Goal: Information Seeking & Learning: Learn about a topic

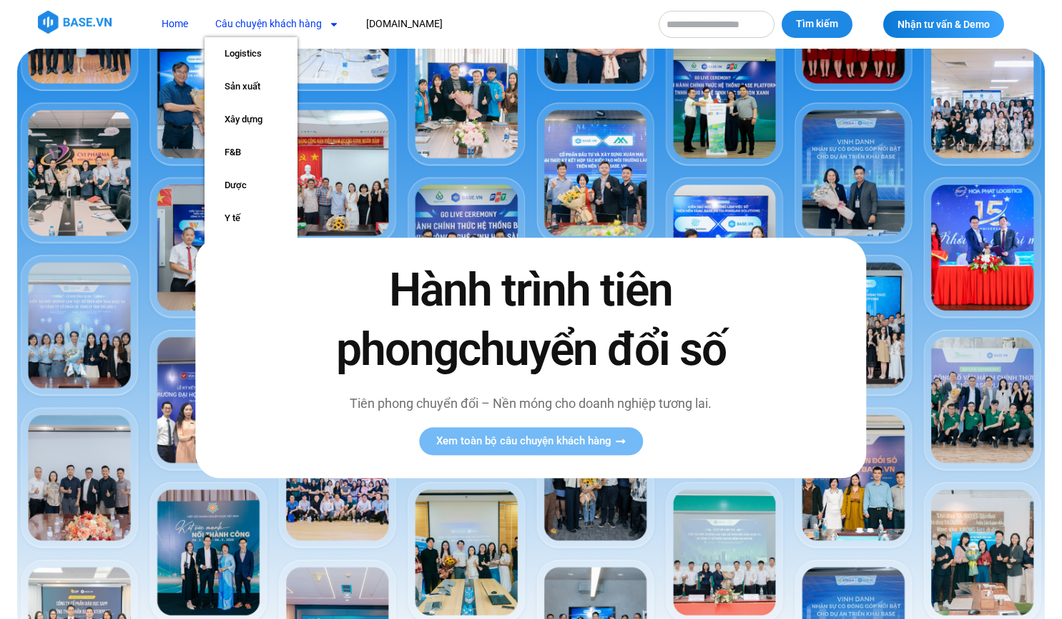
click at [270, 27] on link "Câu chuyện khách hàng" at bounding box center [277, 24] width 145 height 26
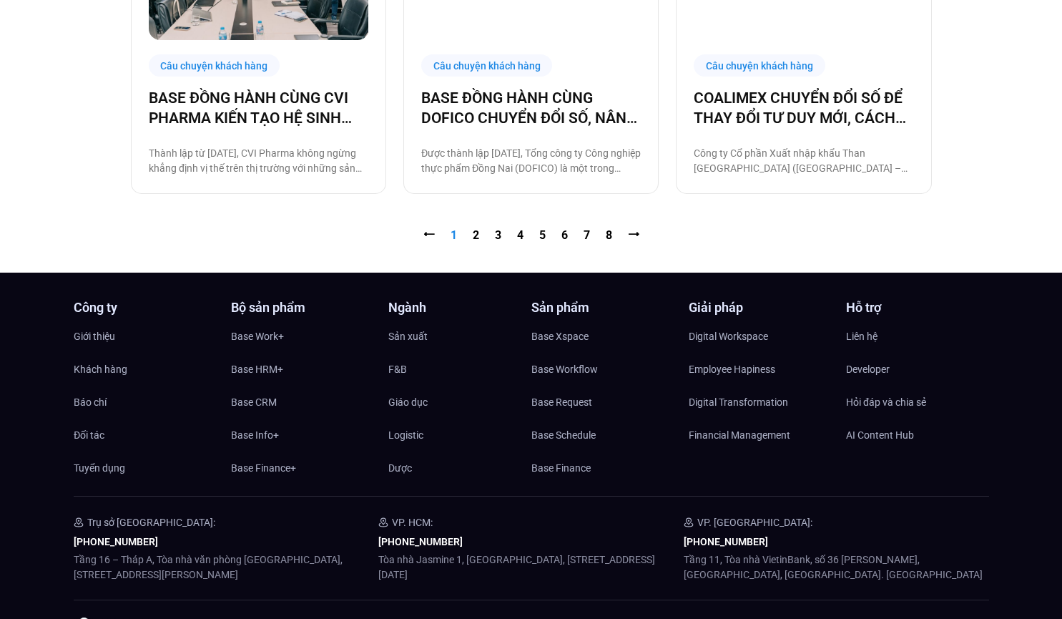
scroll to position [1607, 0]
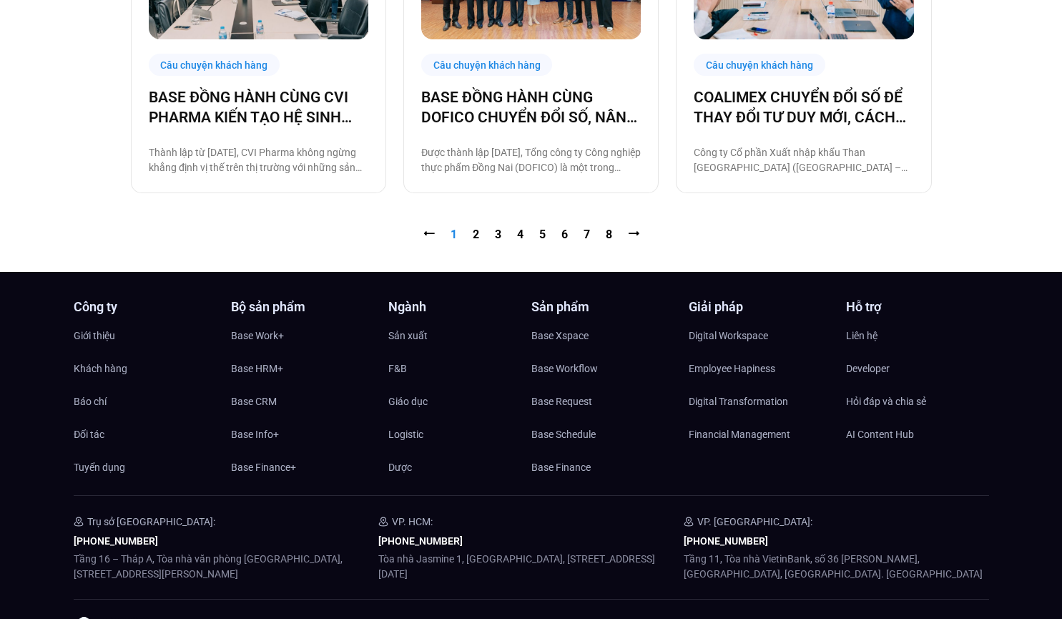
click at [471, 238] on nav "⭠ Trang 1 Trang 2 Trang 3 Trang 4 Trang 5 Trang 6 Trang 7 Trang 8 ⭢" at bounding box center [531, 234] width 801 height 17
click at [474, 235] on link "Trang 2" at bounding box center [476, 235] width 6 height 14
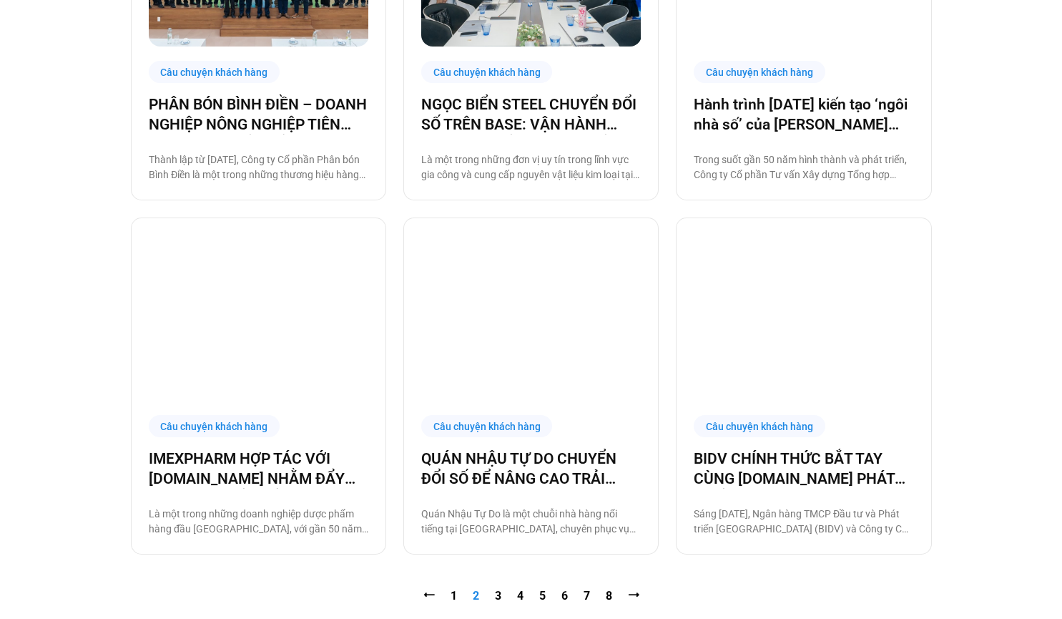
scroll to position [1266, 0]
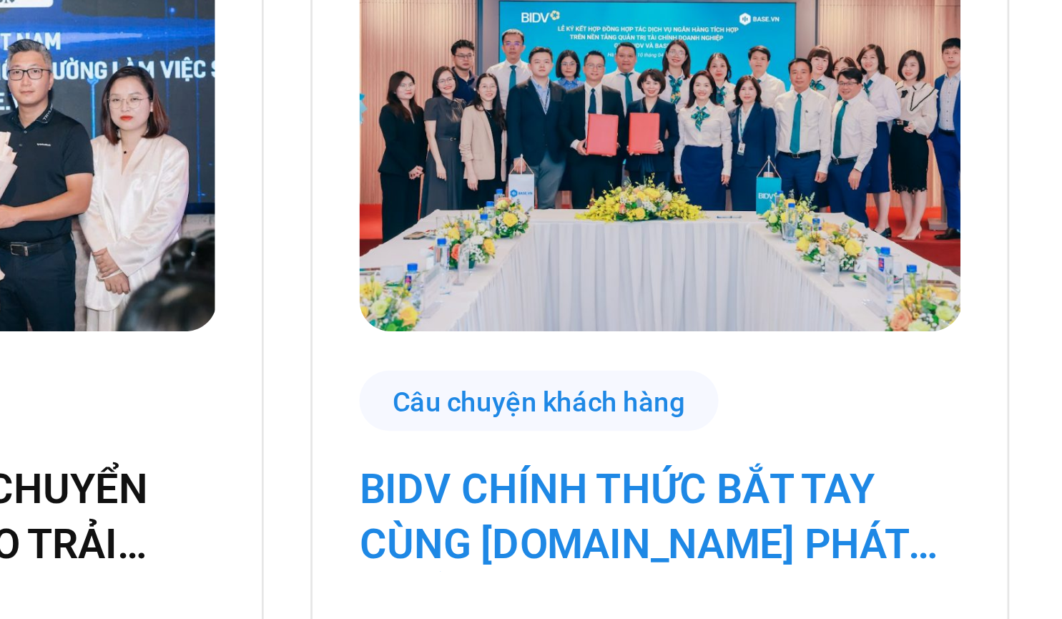
click at [778, 441] on link "BIDV CHÍNH THỨC BẮT TAY CÙNG BASE.VN PHÁT TRIỂN GIẢI PHÁP TÀI CHÍNH SỐ TOÀN DIỆ…" at bounding box center [804, 449] width 220 height 40
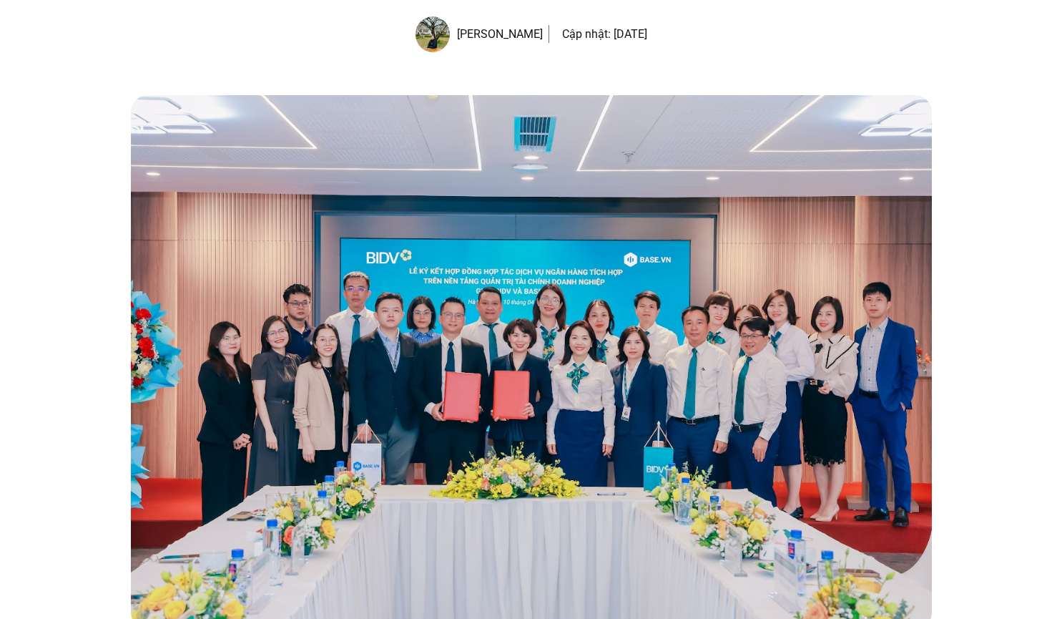
scroll to position [278, 0]
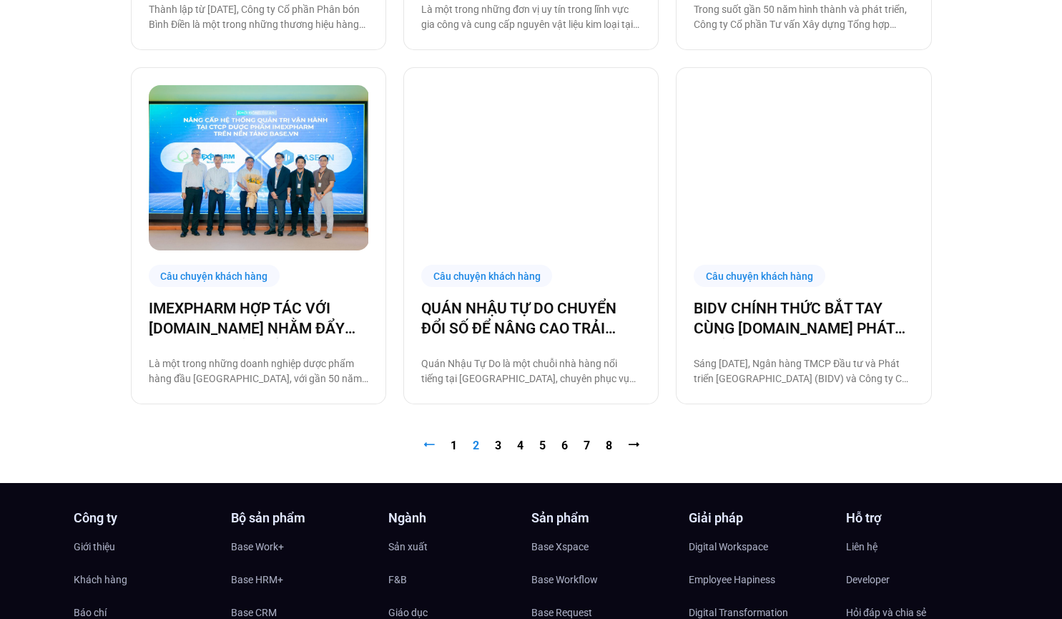
scroll to position [1400, 0]
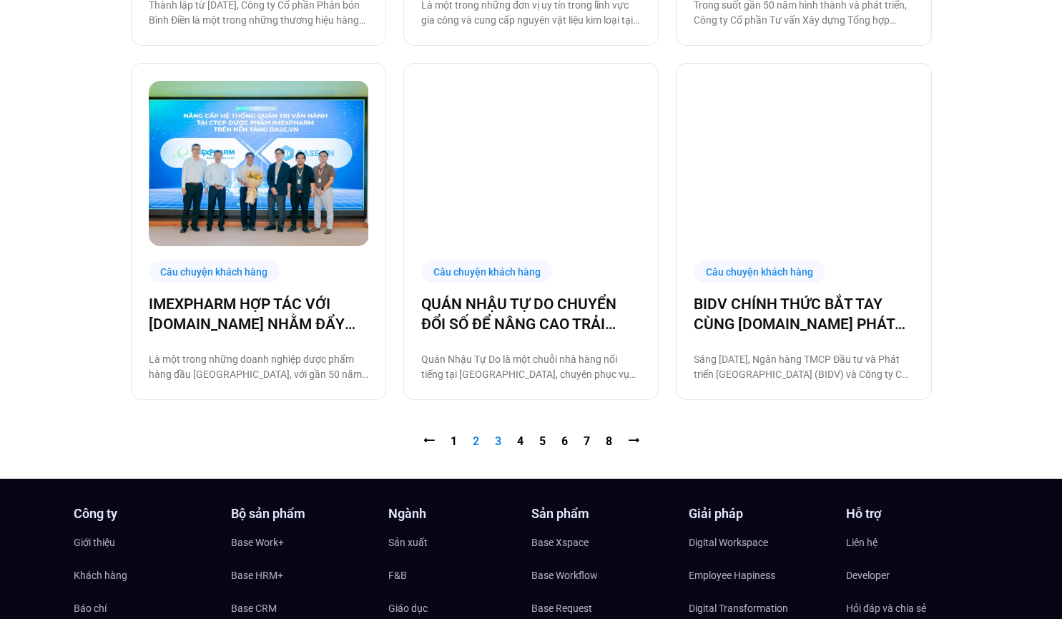
click at [497, 442] on link "Trang 3" at bounding box center [498, 441] width 6 height 14
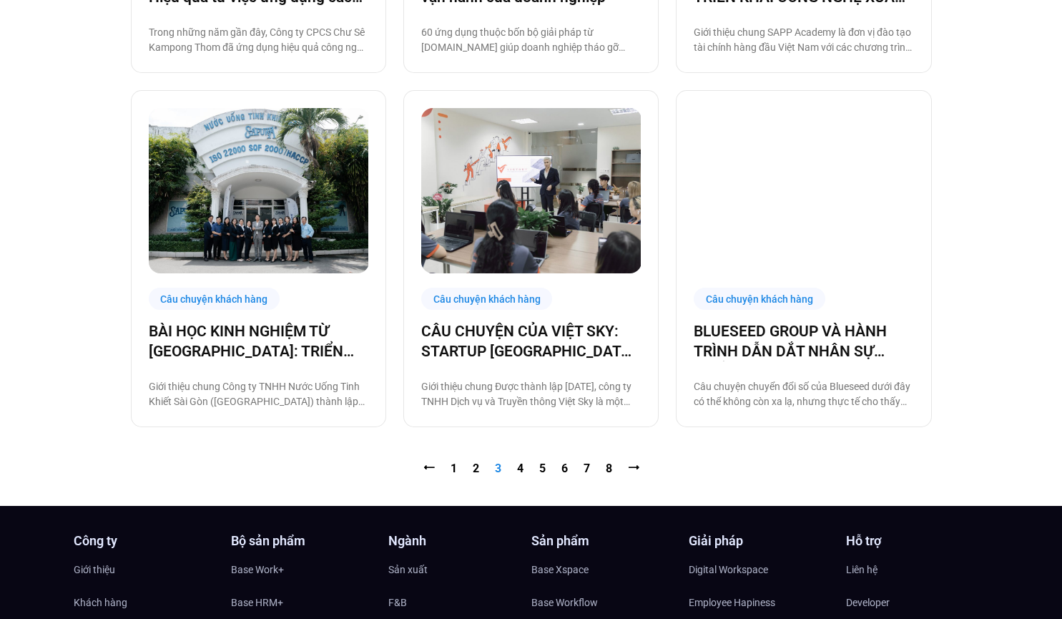
scroll to position [1374, 0]
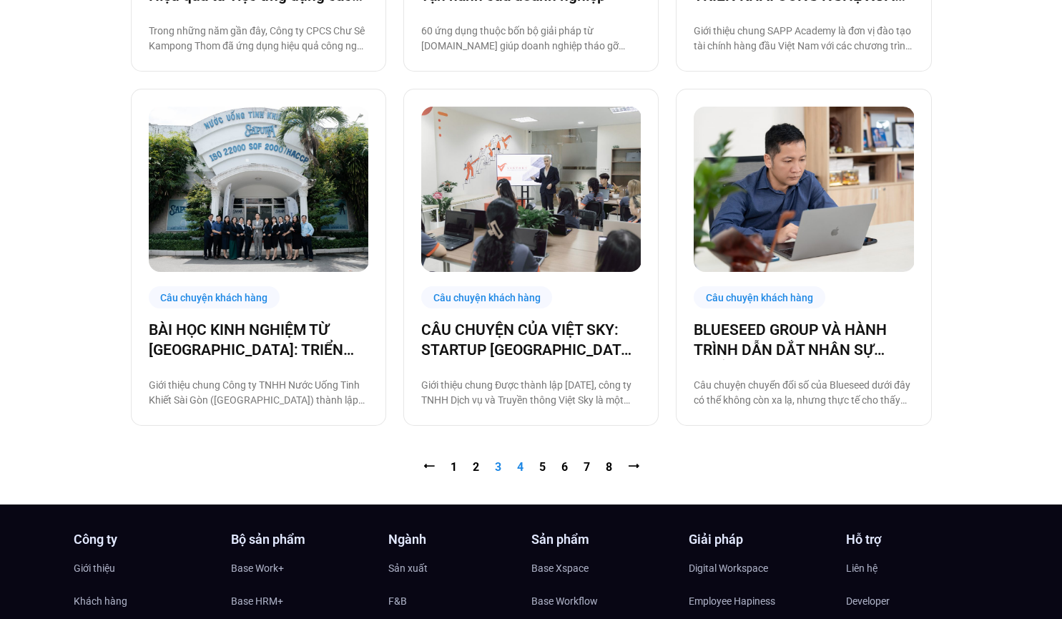
click at [522, 468] on link "Trang 4" at bounding box center [520, 467] width 6 height 14
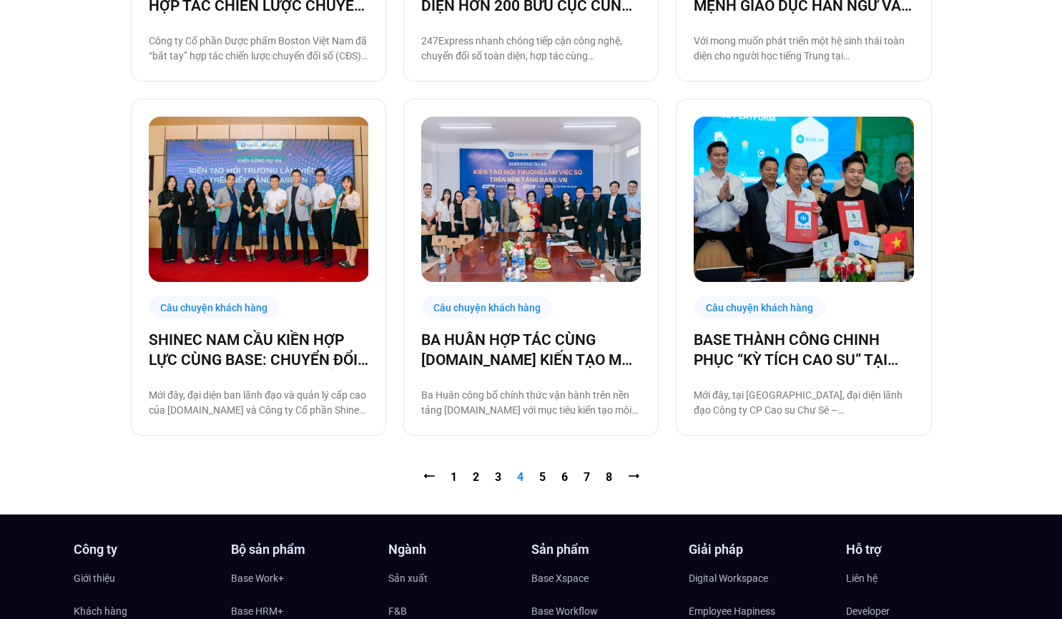
scroll to position [1364, 0]
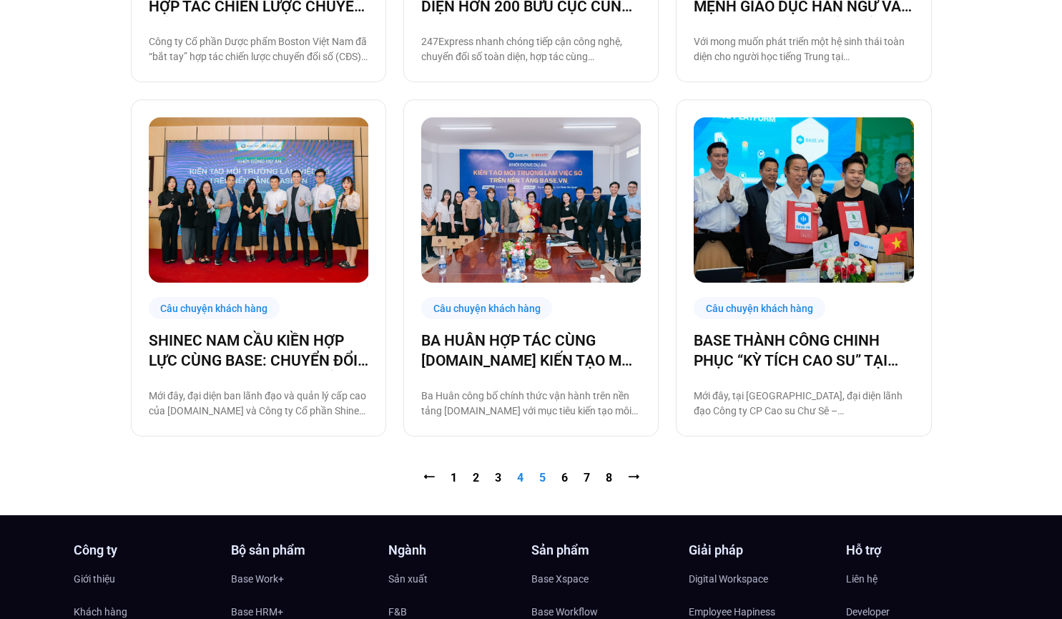
click at [544, 478] on link "Trang 5" at bounding box center [542, 478] width 6 height 14
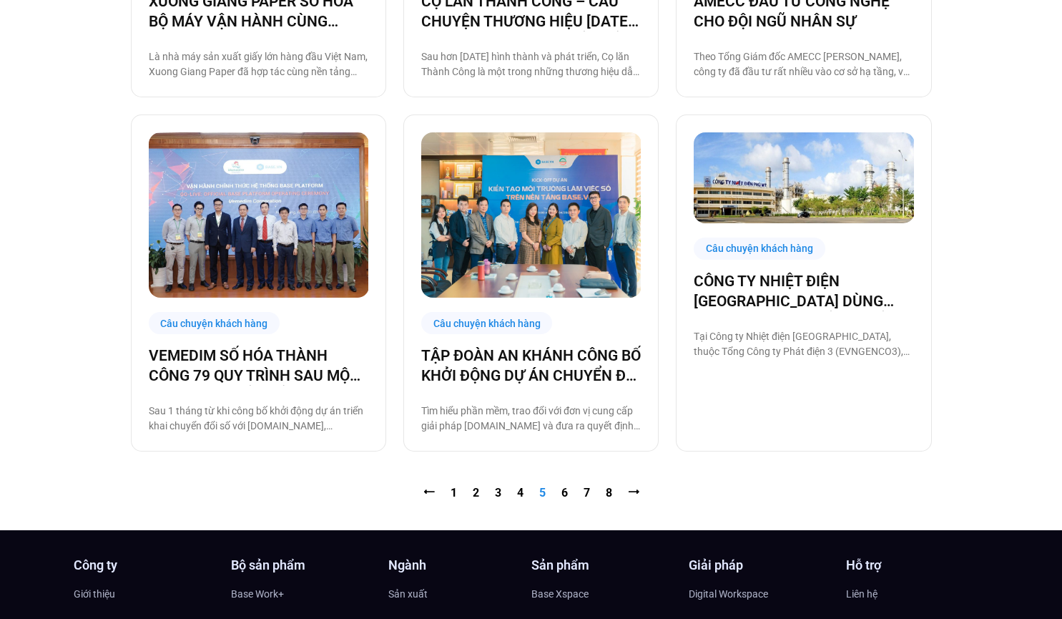
scroll to position [1362, 0]
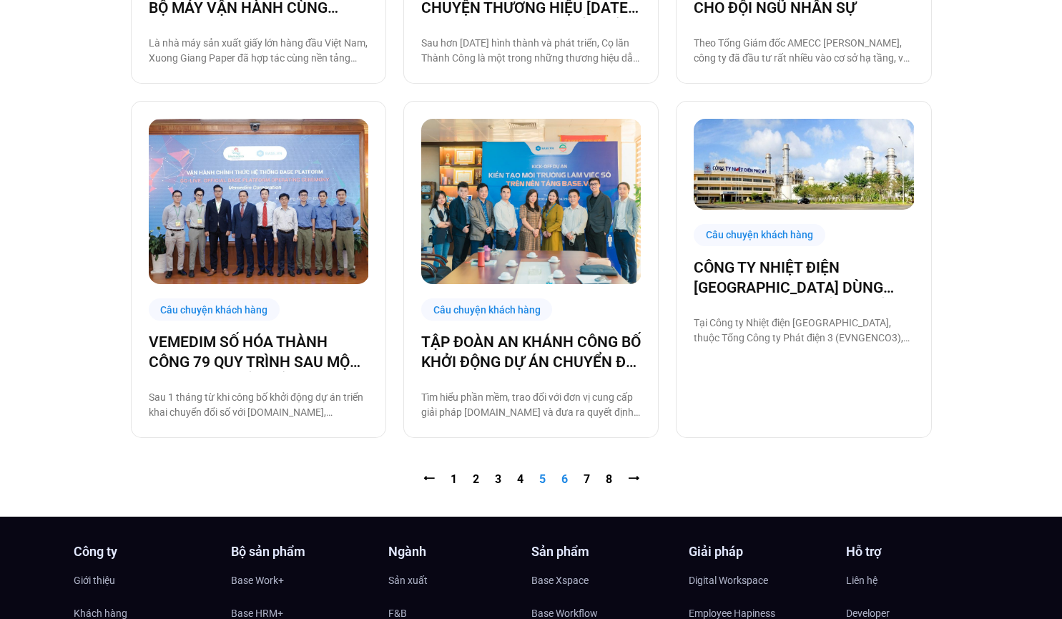
click at [566, 479] on link "Trang 6" at bounding box center [565, 479] width 6 height 14
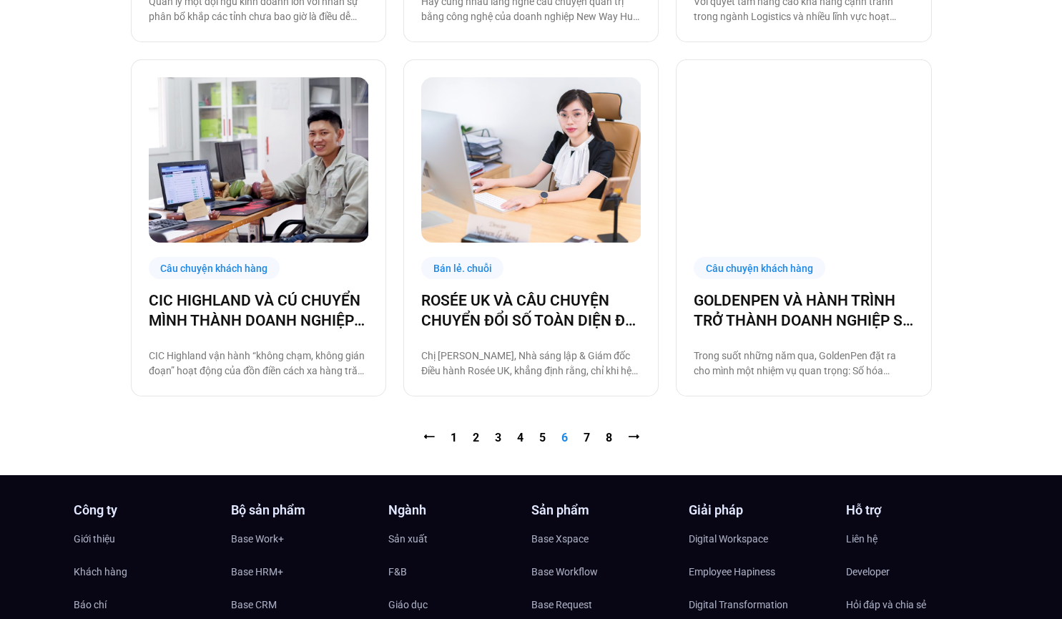
scroll to position [1404, 0]
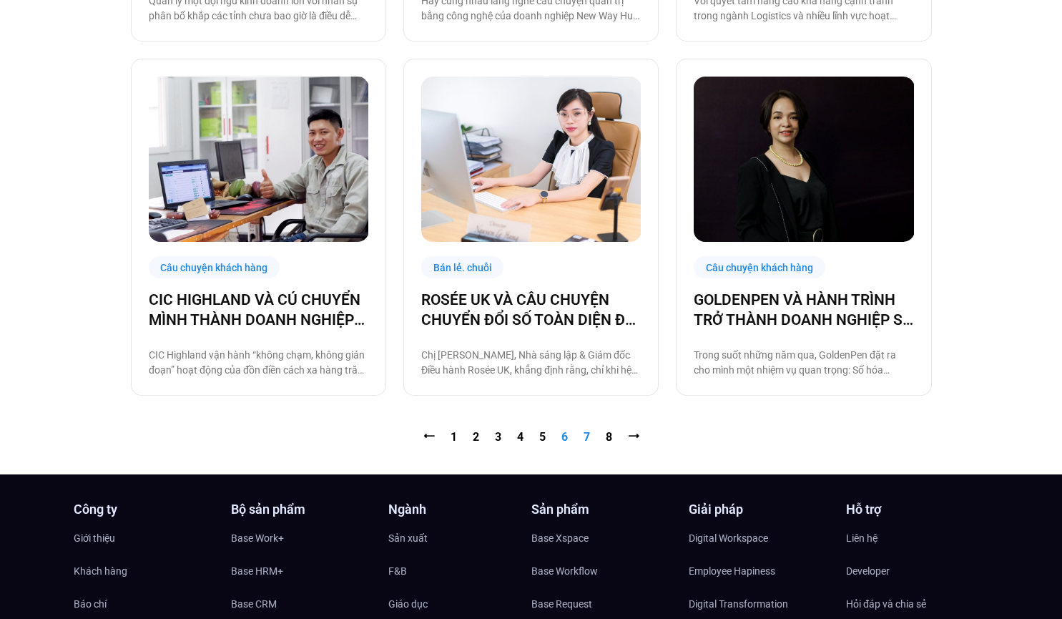
click at [585, 441] on link "Trang 7" at bounding box center [587, 437] width 6 height 14
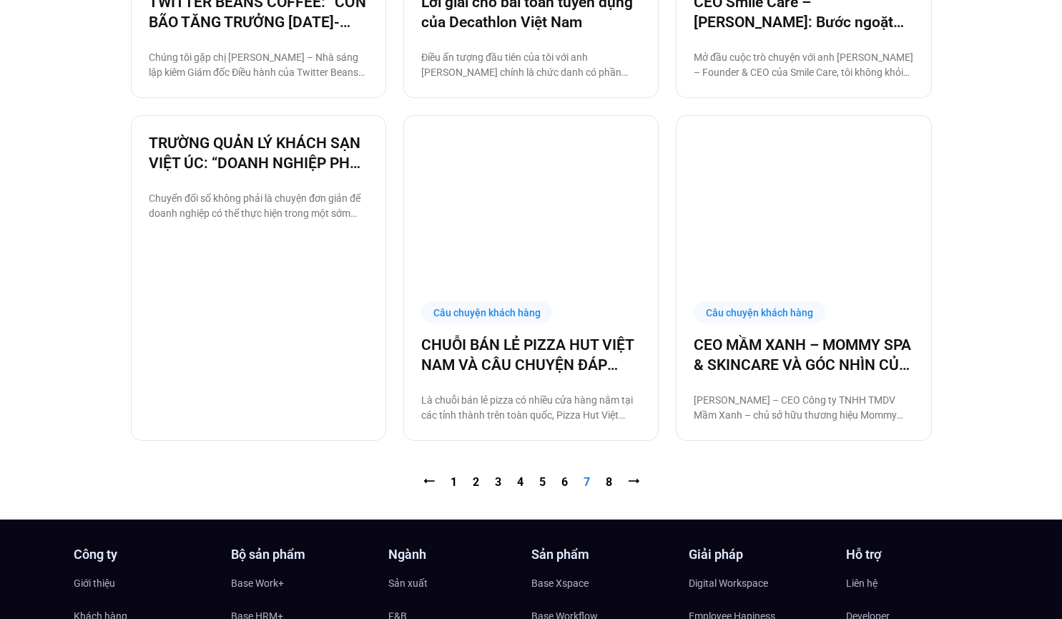
scroll to position [1356, 0]
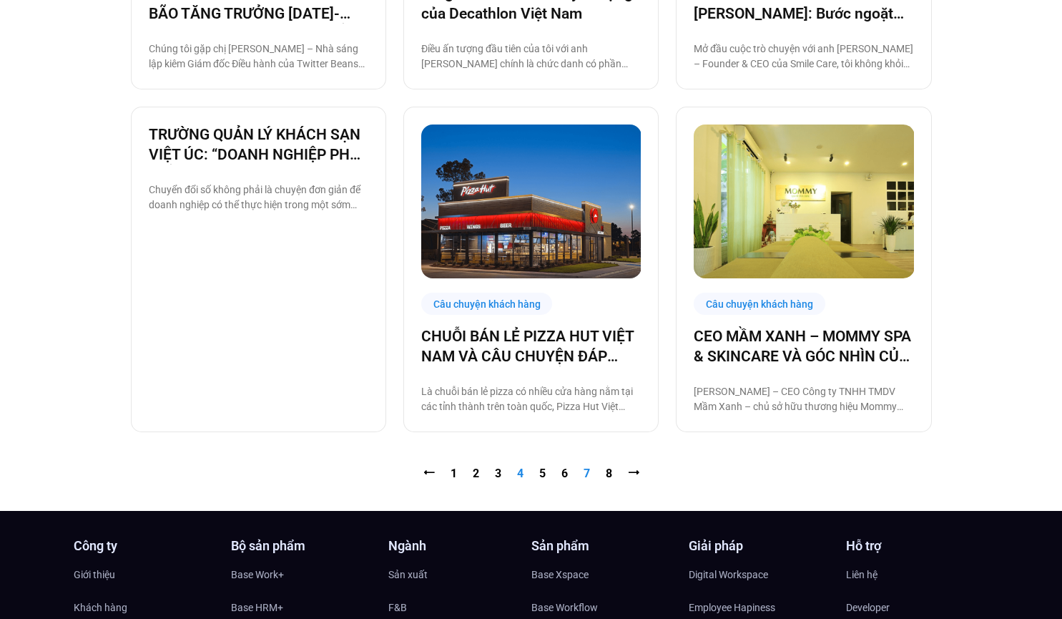
click at [520, 476] on link "Trang 4" at bounding box center [520, 473] width 6 height 14
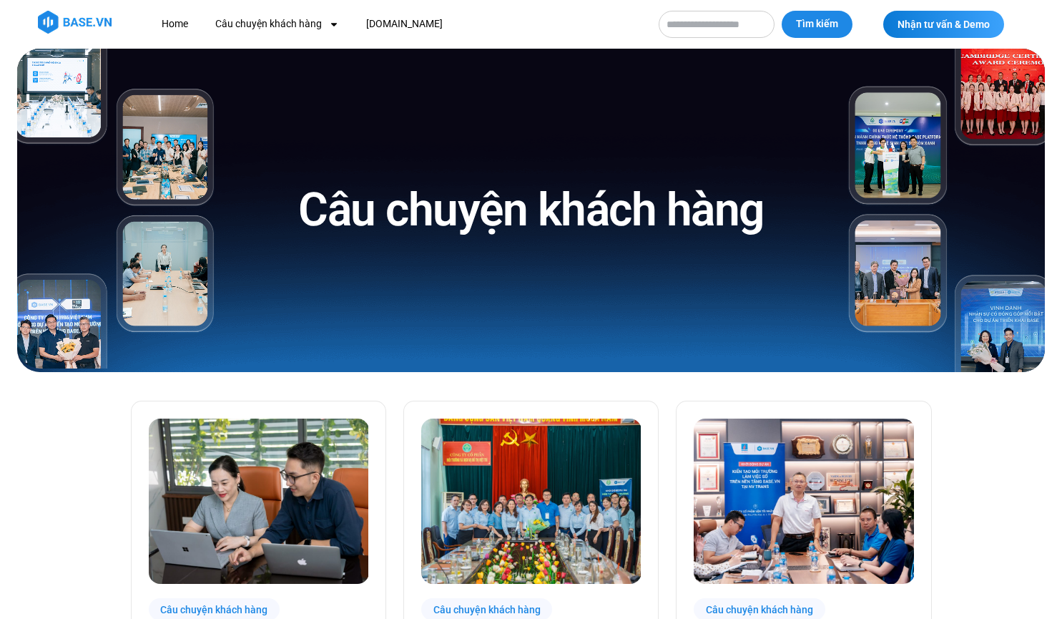
scroll to position [226, 0]
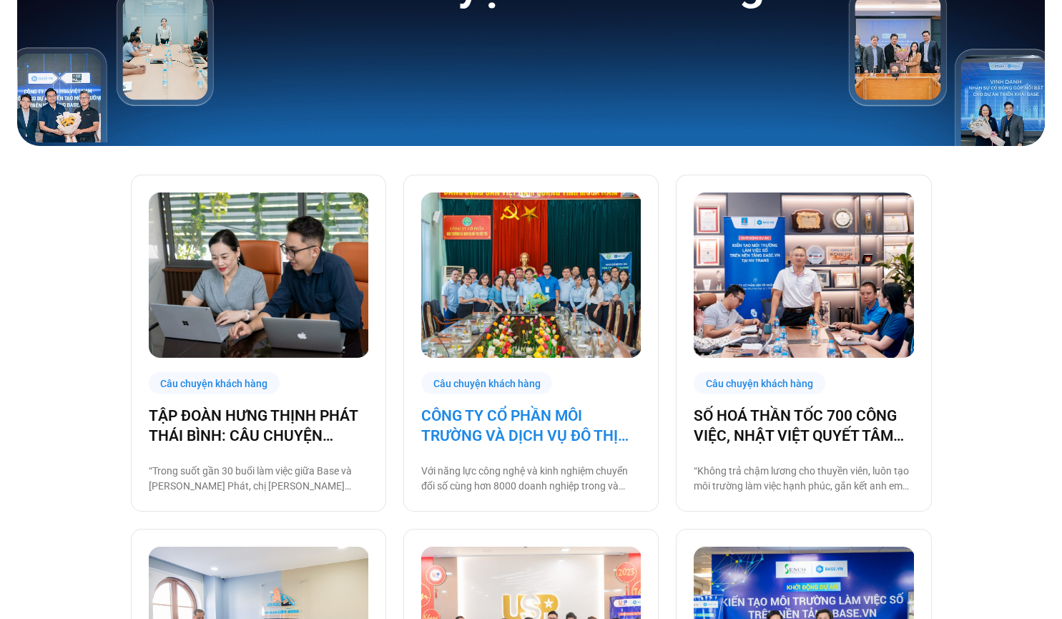
click at [443, 426] on link "CÔNG TY CỔ PHẦN MÔI TRƯỜNG VÀ DỊCH VỤ ĐÔ THỊ VIỆT TRÌ (MHP) CHÍNH THỨC CHUYỂN Đ…" at bounding box center [531, 426] width 220 height 40
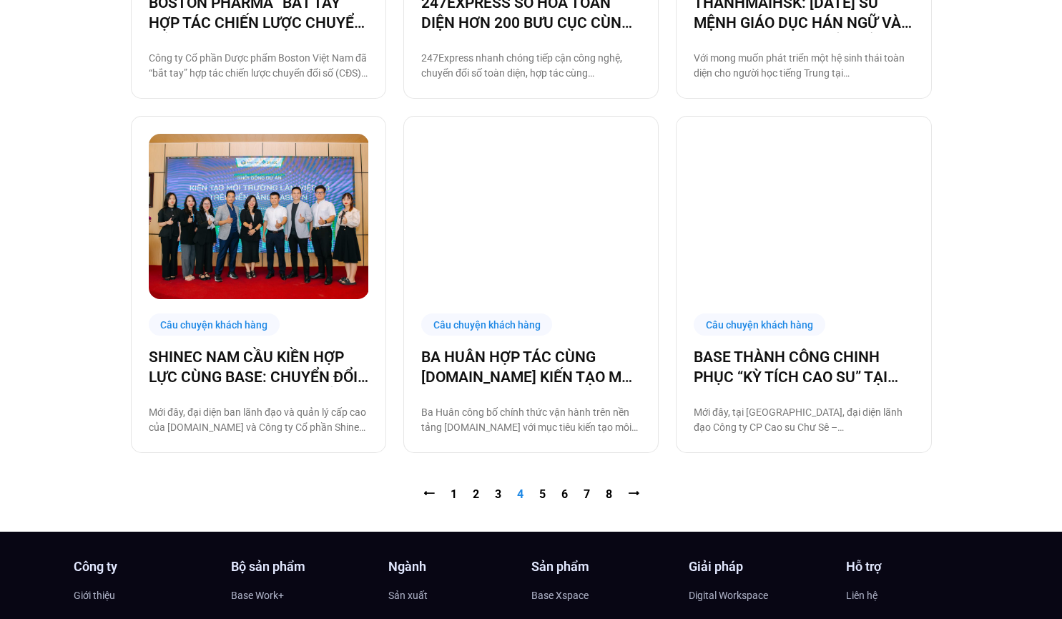
scroll to position [1348, 0]
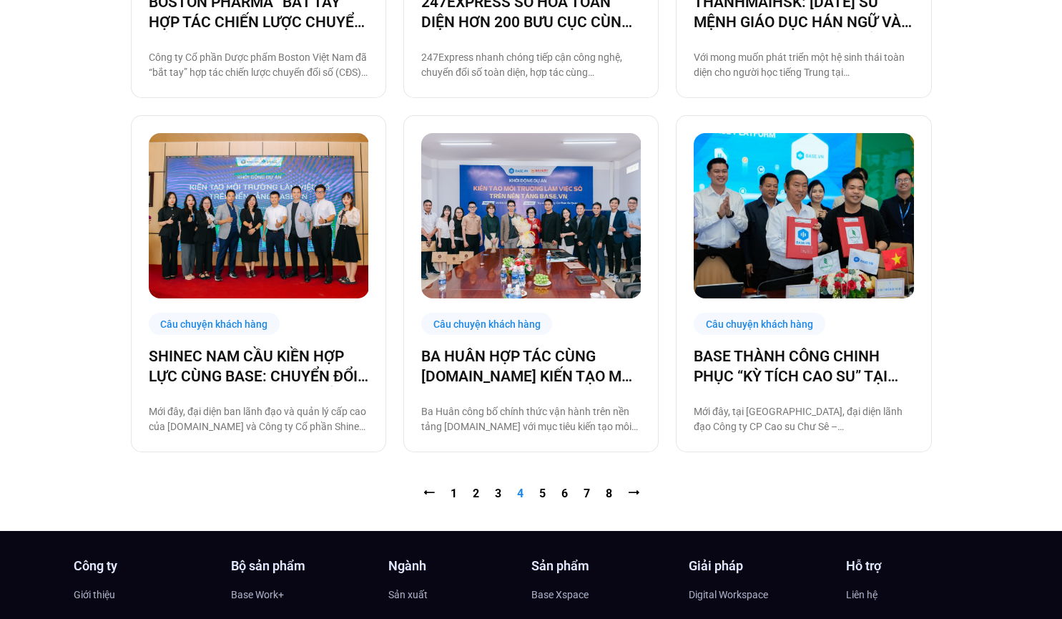
click at [449, 492] on nav "⭠ Trang 1 Trang 2 Trang 3 Trang 4 Trang 5 Trang 6 Trang 7 Trang 8 ⭢" at bounding box center [531, 493] width 801 height 17
click at [454, 495] on link "Trang 1" at bounding box center [454, 494] width 6 height 14
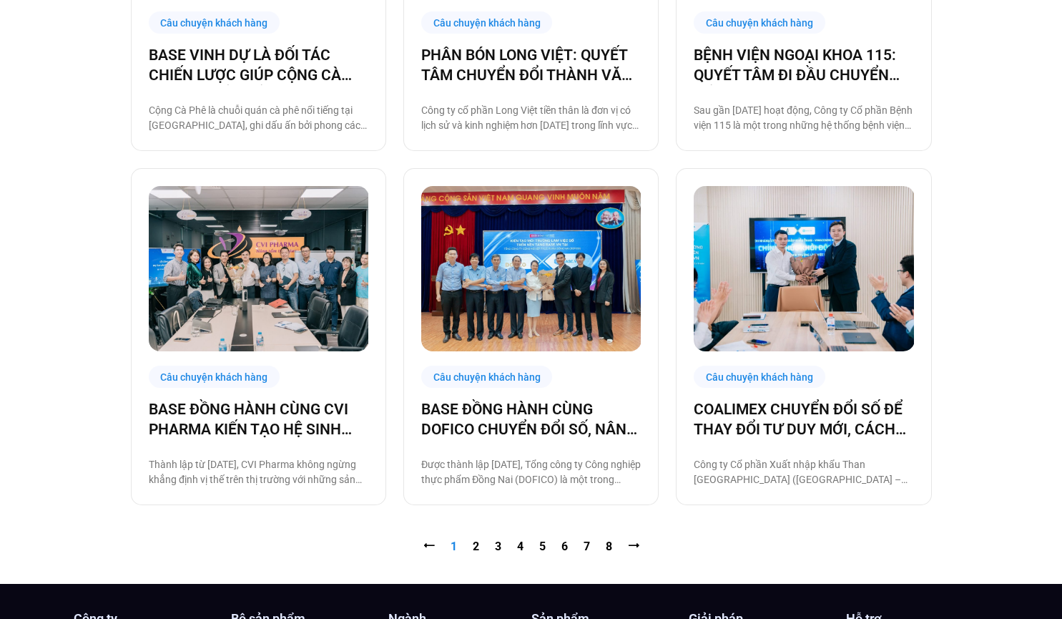
scroll to position [1299, 0]
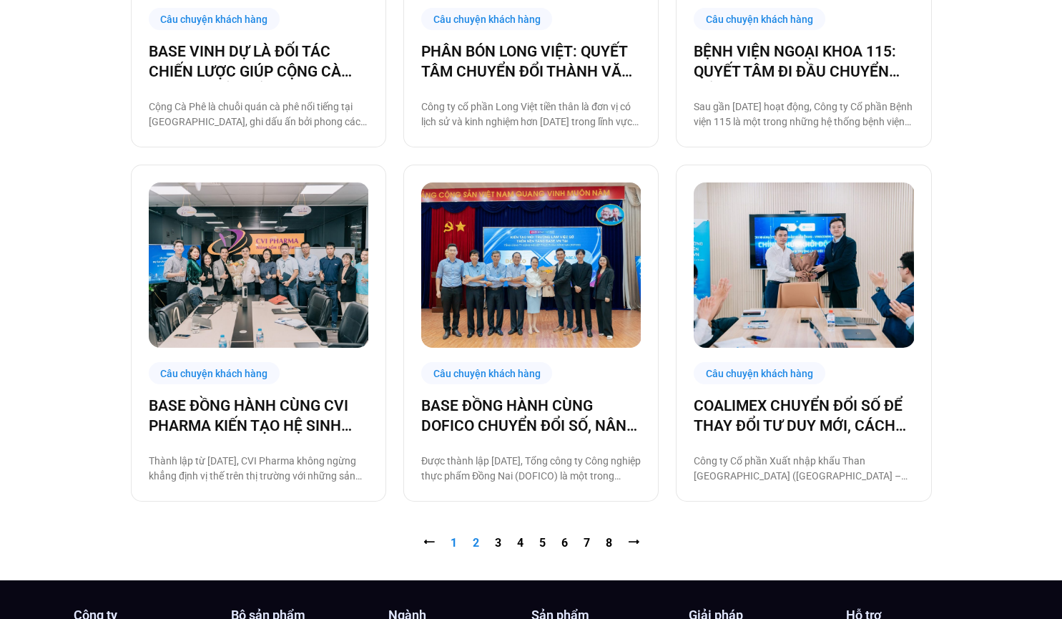
click at [473, 542] on link "Trang 2" at bounding box center [476, 543] width 6 height 14
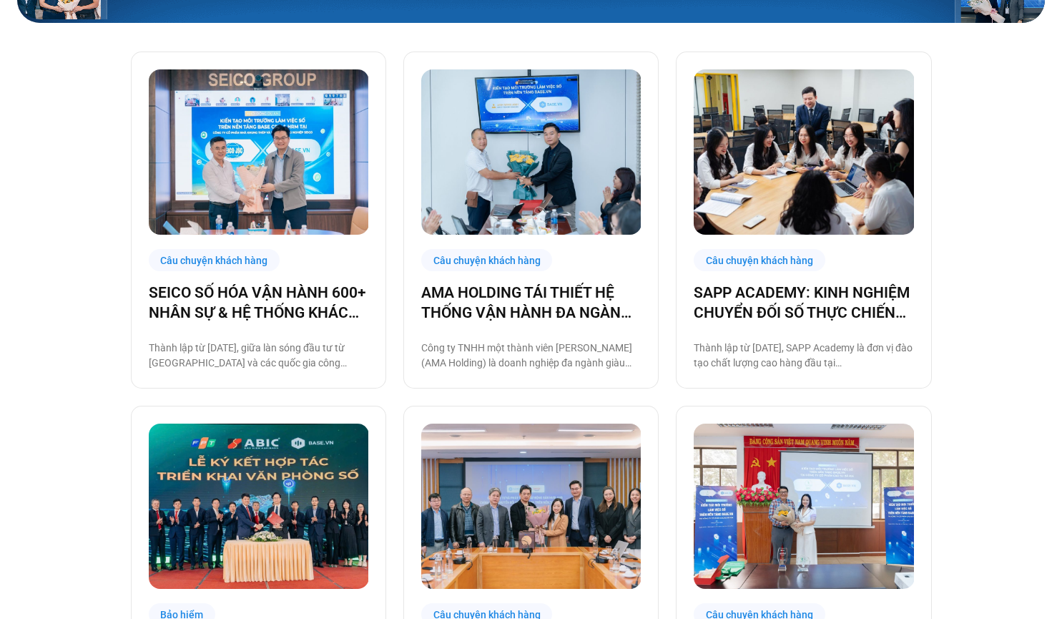
scroll to position [358, 0]
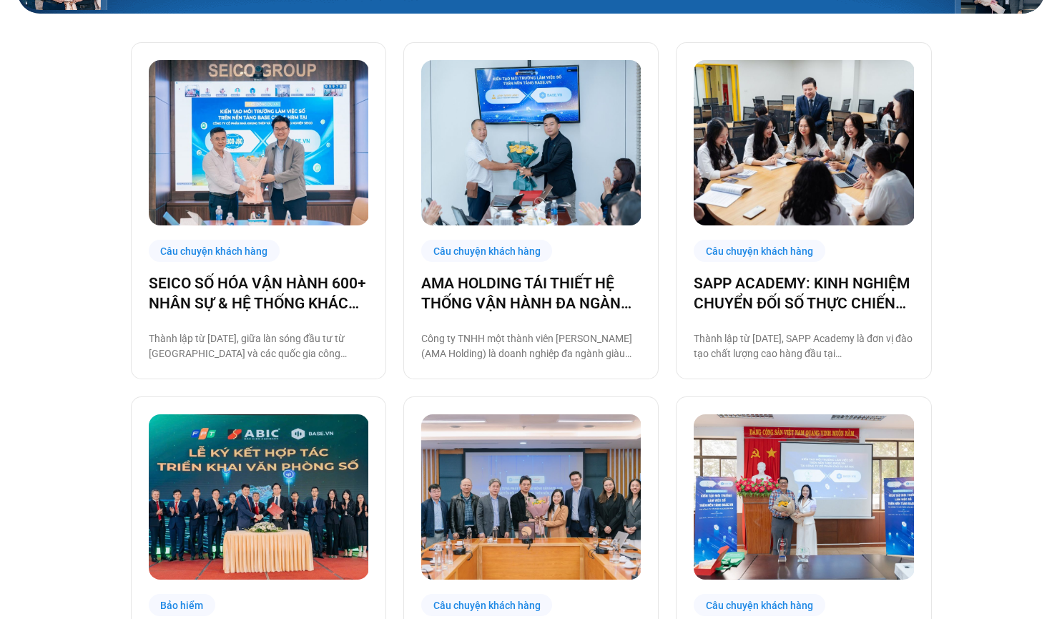
click at [306, 495] on img at bounding box center [259, 496] width 220 height 165
